Goal: Use online tool/utility: Utilize a website feature to perform a specific function

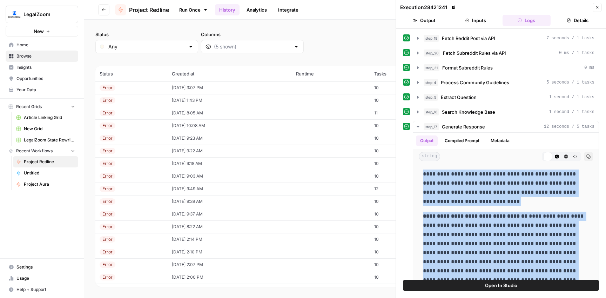
scroll to position [103, 0]
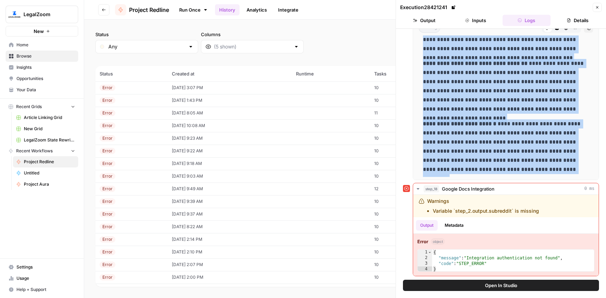
click at [40, 57] on span "Browse" at bounding box center [45, 56] width 59 height 6
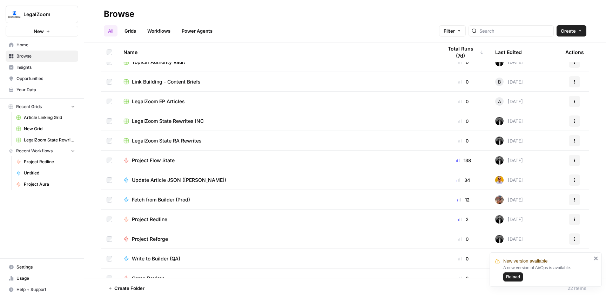
scroll to position [217, 0]
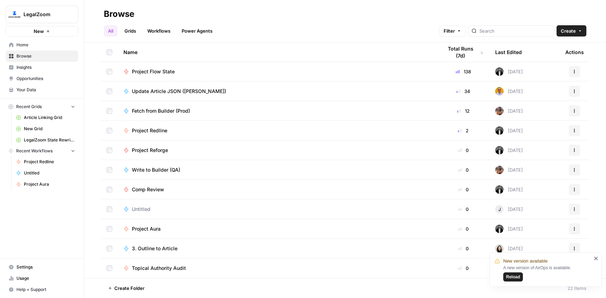
click at [151, 231] on span "Project Aura" at bounding box center [146, 228] width 29 height 7
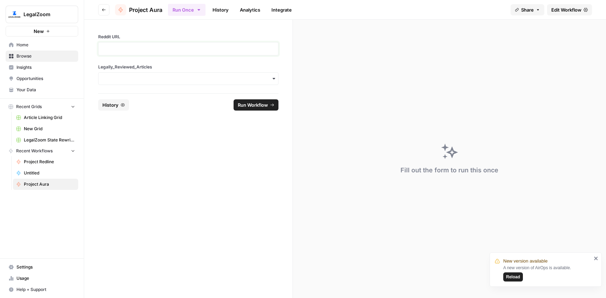
click at [127, 47] on p at bounding box center [188, 48] width 171 height 7
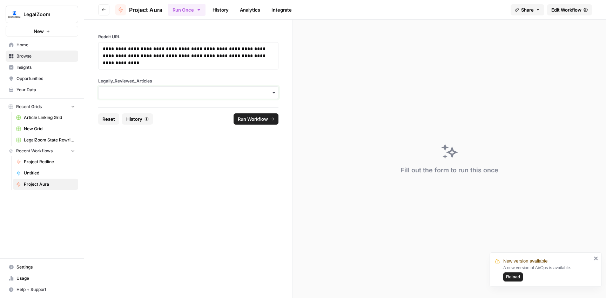
click at [163, 93] on input "Legally_Reviewed_Articles" at bounding box center [188, 92] width 171 height 7
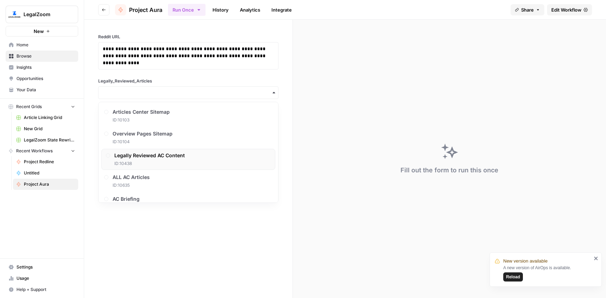
click at [158, 153] on span "Legally Reviewed AC Content" at bounding box center [149, 155] width 71 height 7
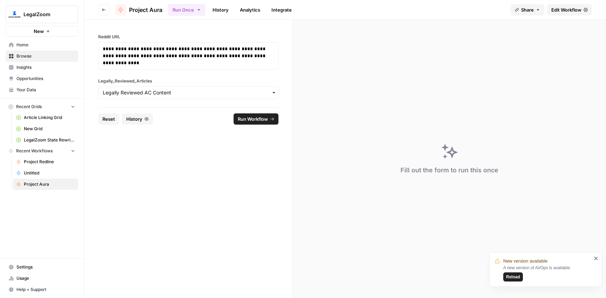
click at [238, 120] on span "Run Workflow" at bounding box center [253, 118] width 30 height 7
click at [506, 277] on button "Reload" at bounding box center [514, 276] width 20 height 9
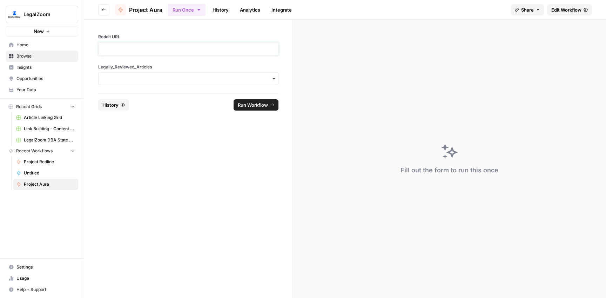
click at [127, 51] on p at bounding box center [188, 48] width 171 height 7
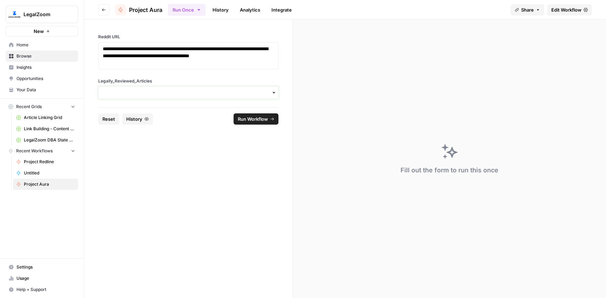
click at [144, 93] on input "Legally_Reviewed_Articles" at bounding box center [188, 92] width 171 height 7
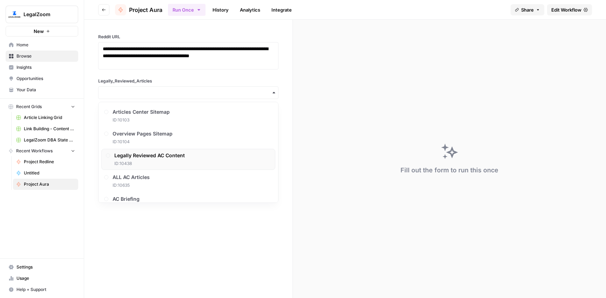
click at [155, 152] on span "Legally Reviewed AC Content" at bounding box center [149, 155] width 71 height 7
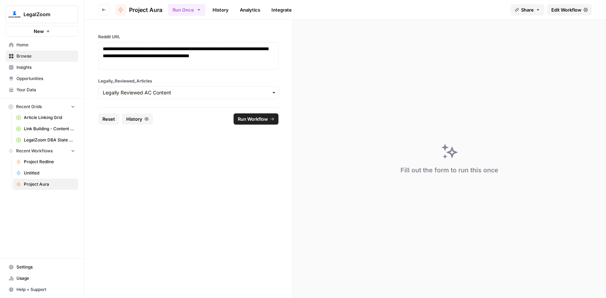
click at [254, 120] on span "Run Workflow" at bounding box center [253, 118] width 30 height 7
click at [217, 9] on link "History" at bounding box center [220, 9] width 25 height 11
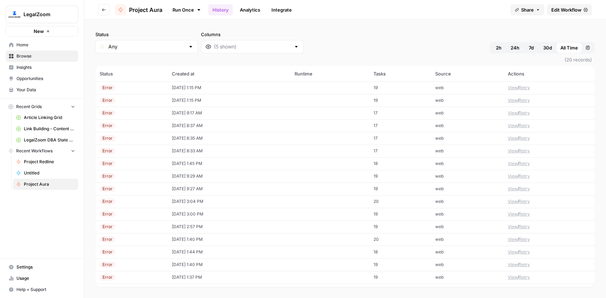
click at [188, 86] on td "[DATE] 1:15 PM" at bounding box center [229, 87] width 123 height 13
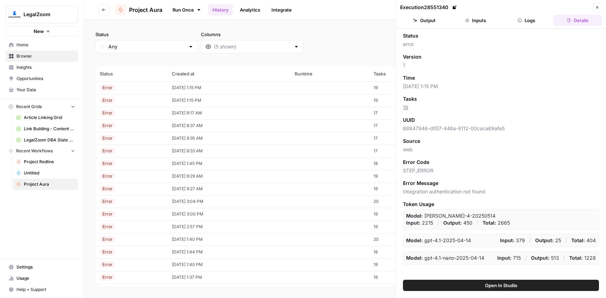
click at [529, 20] on button "Logs" at bounding box center [527, 20] width 48 height 11
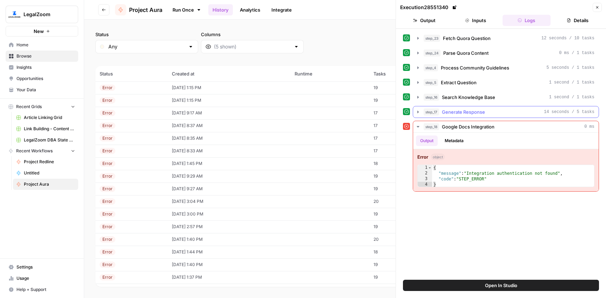
click at [467, 113] on span "Generate Response" at bounding box center [463, 111] width 43 height 7
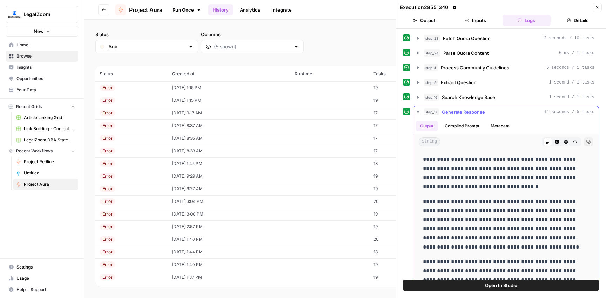
click at [591, 141] on button "Copy" at bounding box center [588, 141] width 9 height 9
click at [175, 10] on link "Run Once" at bounding box center [187, 10] width 38 height 12
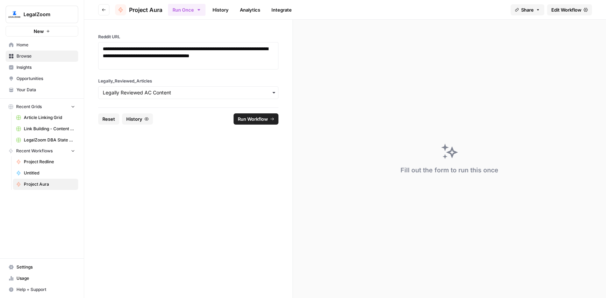
drag, startPoint x: 115, startPoint y: 120, endPoint x: 125, endPoint y: 95, distance: 26.7
click at [115, 119] on button "Reset" at bounding box center [108, 118] width 21 height 11
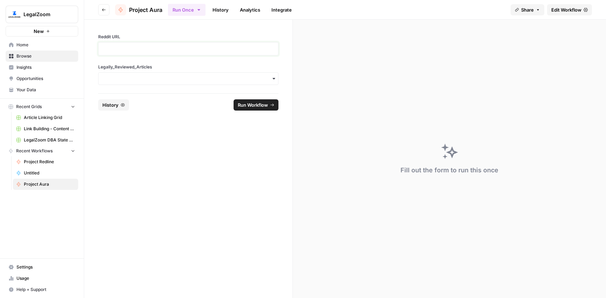
click at [147, 51] on p at bounding box center [188, 48] width 171 height 7
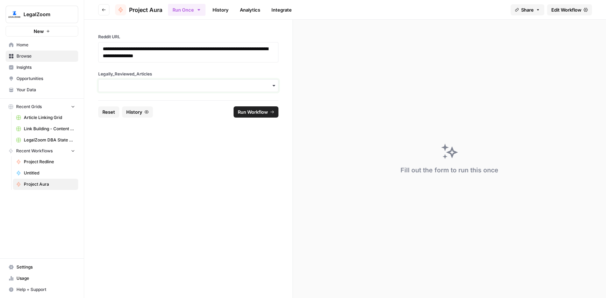
click at [148, 87] on input "Legally_Reviewed_Articles" at bounding box center [188, 85] width 171 height 7
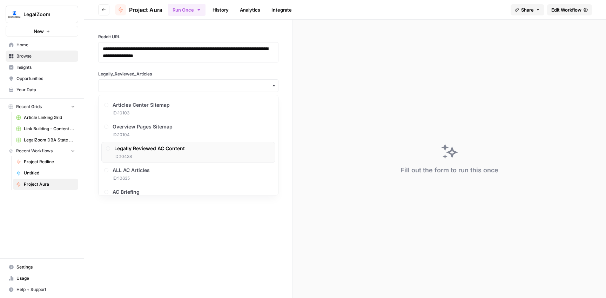
drag, startPoint x: 152, startPoint y: 152, endPoint x: 158, endPoint y: 150, distance: 6.3
click at [152, 152] on div "Legally Reviewed AC Content ID: 10438" at bounding box center [149, 152] width 71 height 15
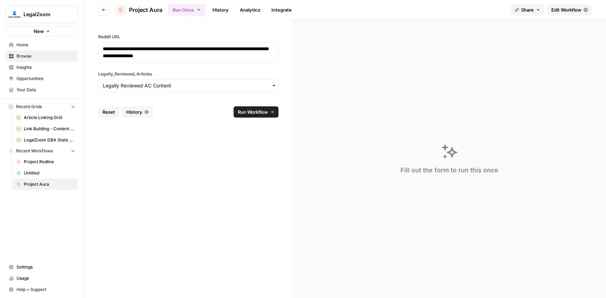
click at [250, 115] on button "Run Workflow" at bounding box center [256, 111] width 45 height 11
click at [221, 11] on link "History" at bounding box center [220, 9] width 25 height 11
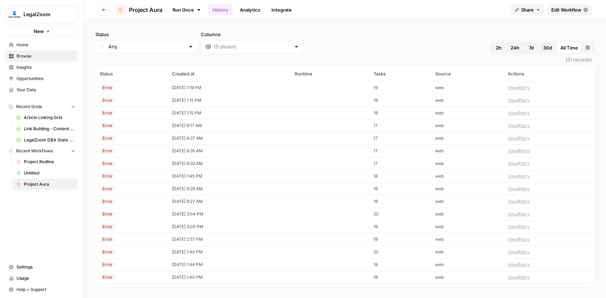
click at [180, 84] on td "[DATE] 1:19 PM" at bounding box center [229, 87] width 123 height 13
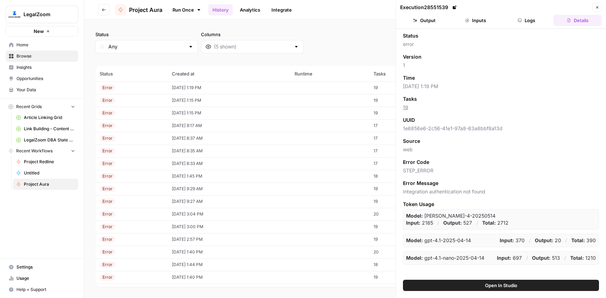
drag, startPoint x: 535, startPoint y: 21, endPoint x: 537, endPoint y: 32, distance: 11.5
click at [535, 21] on button "Logs" at bounding box center [527, 20] width 48 height 11
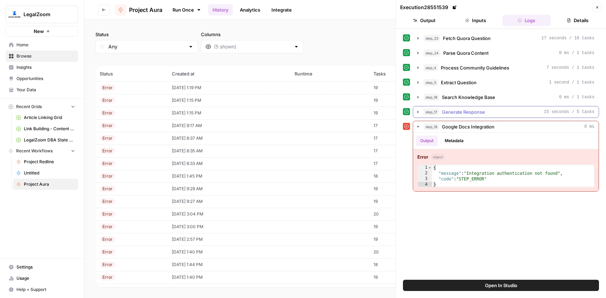
click at [476, 113] on span "Generate Response" at bounding box center [463, 111] width 43 height 7
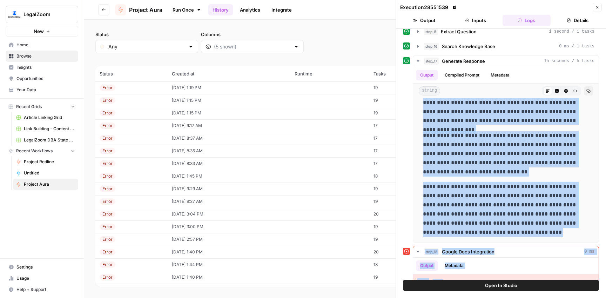
scroll to position [91, 0]
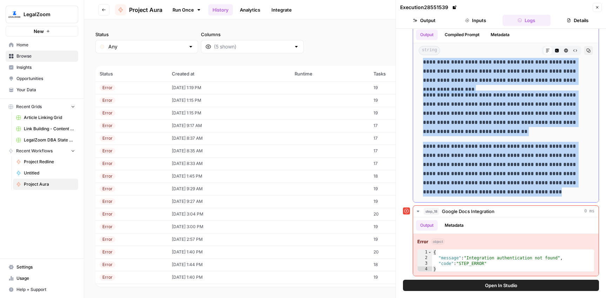
drag, startPoint x: 463, startPoint y: 170, endPoint x: 496, endPoint y: 198, distance: 43.8
copy div "**********"
click at [185, 10] on link "Run Once" at bounding box center [187, 10] width 38 height 12
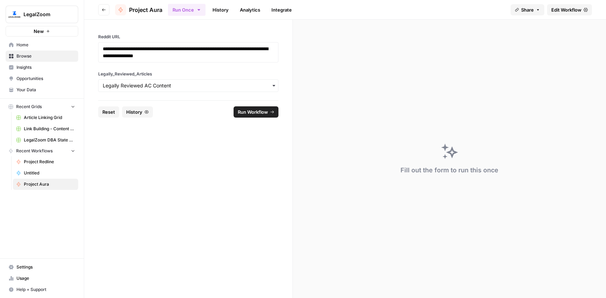
drag, startPoint x: 105, startPoint y: 112, endPoint x: 113, endPoint y: 95, distance: 19.2
click at [106, 112] on span "Reset" at bounding box center [108, 111] width 13 height 7
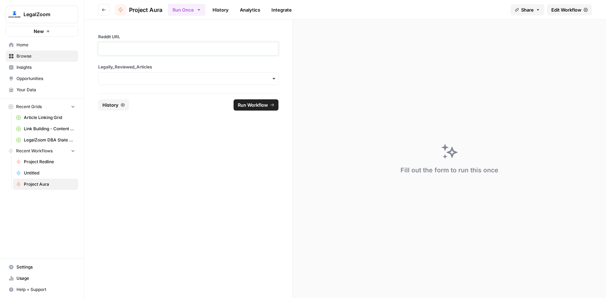
click at [128, 50] on p at bounding box center [188, 48] width 171 height 7
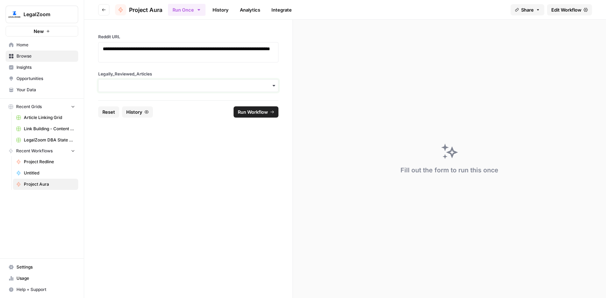
click at [142, 84] on input "Legally_Reviewed_Articles" at bounding box center [188, 85] width 171 height 7
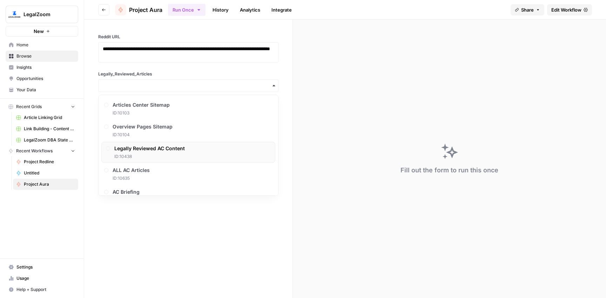
click at [148, 151] on span "Legally Reviewed AC Content" at bounding box center [149, 148] width 71 height 7
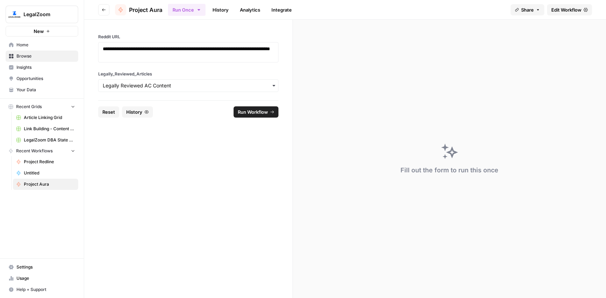
click at [245, 110] on span "Run Workflow" at bounding box center [253, 111] width 30 height 7
click at [226, 12] on link "History" at bounding box center [220, 9] width 25 height 11
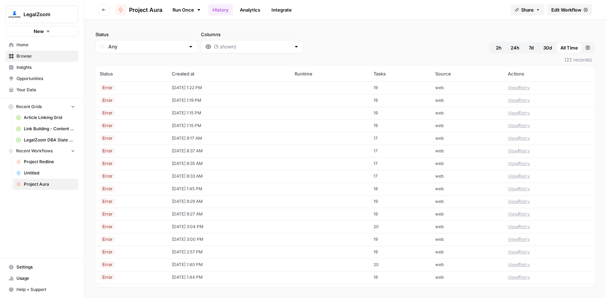
click at [180, 86] on td "[DATE] 1:22 PM" at bounding box center [229, 87] width 123 height 13
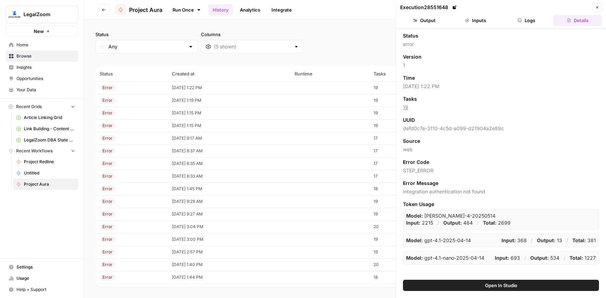
click at [527, 19] on button "Logs" at bounding box center [527, 20] width 48 height 11
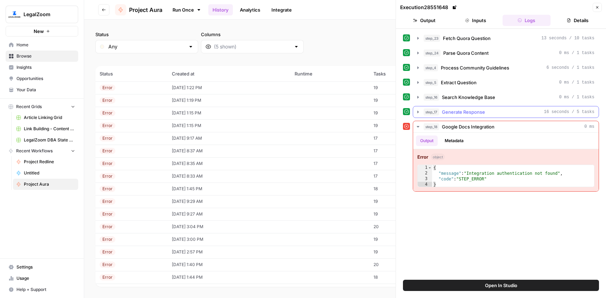
click at [490, 109] on div "step_17 Generate Response 16 seconds / 5 tasks" at bounding box center [509, 111] width 171 height 7
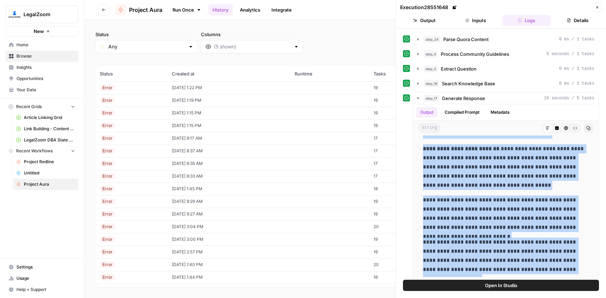
scroll to position [91, 0]
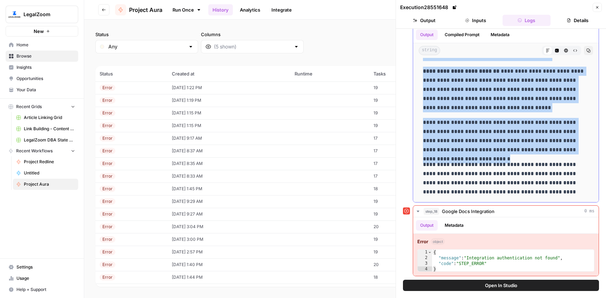
drag, startPoint x: 424, startPoint y: 201, endPoint x: 577, endPoint y: 153, distance: 160.6
copy div "**********"
